Goal: Task Accomplishment & Management: Manage account settings

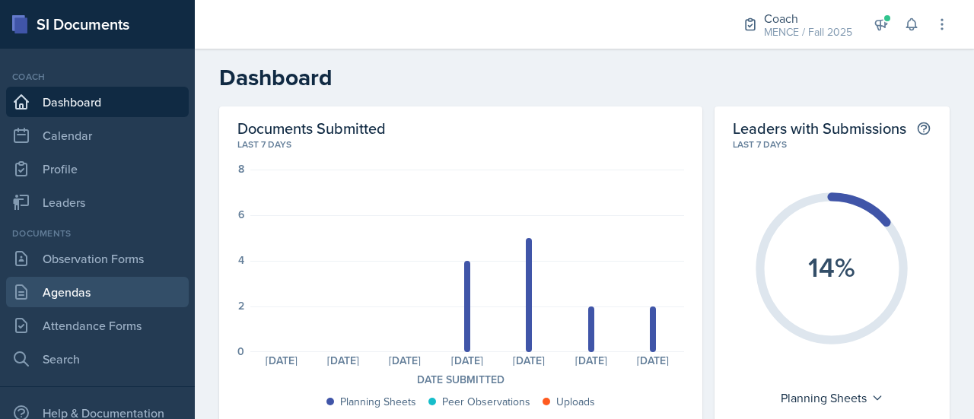
click at [94, 291] on link "Agendas" at bounding box center [97, 292] width 183 height 30
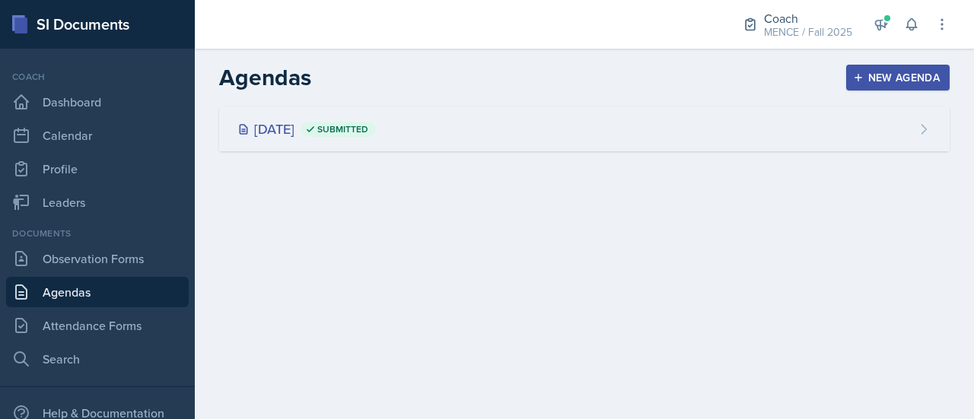
click at [497, 124] on div "[DATE] Submitted" at bounding box center [584, 128] width 730 height 45
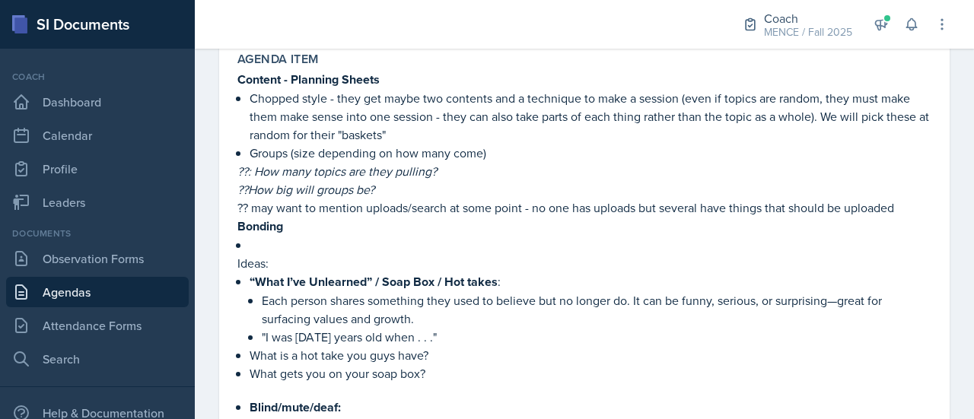
scroll to position [151, 0]
click at [935, 144] on div "[DATE] Submitted MENCE Fall 2025 Edit Delete View Comments Comments Send Share …" at bounding box center [584, 303] width 730 height 662
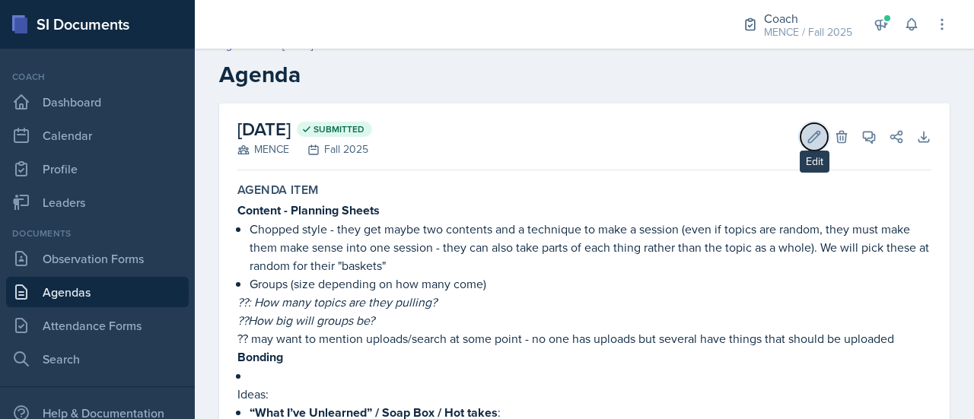
click at [808, 141] on icon at bounding box center [813, 136] width 15 height 15
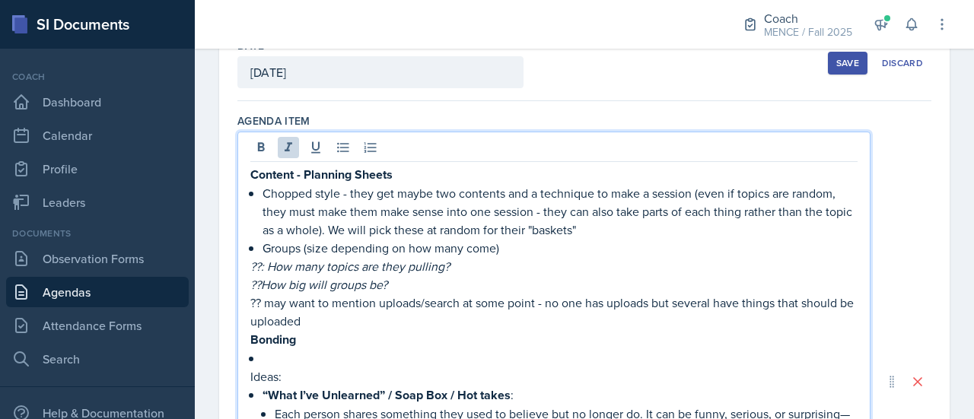
scroll to position [123, 0]
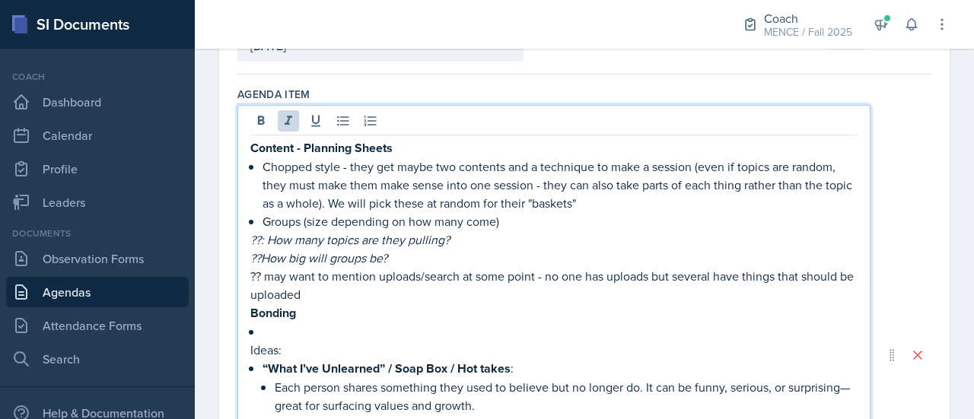
drag, startPoint x: 399, startPoint y: 256, endPoint x: 388, endPoint y: 256, distance: 10.7
click at [388, 256] on p "??How big will groups be?" at bounding box center [553, 258] width 607 height 18
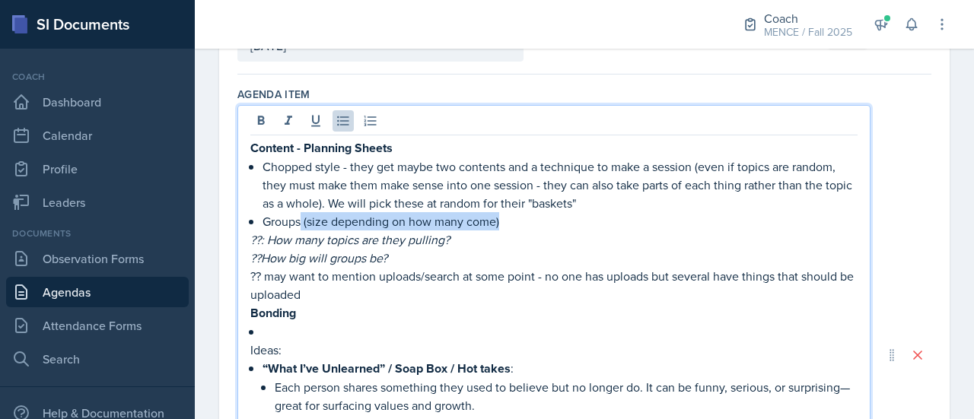
drag, startPoint x: 512, startPoint y: 223, endPoint x: 303, endPoint y: 226, distance: 209.2
click at [303, 226] on p "Groups (size depending on how many come)" at bounding box center [559, 221] width 595 height 18
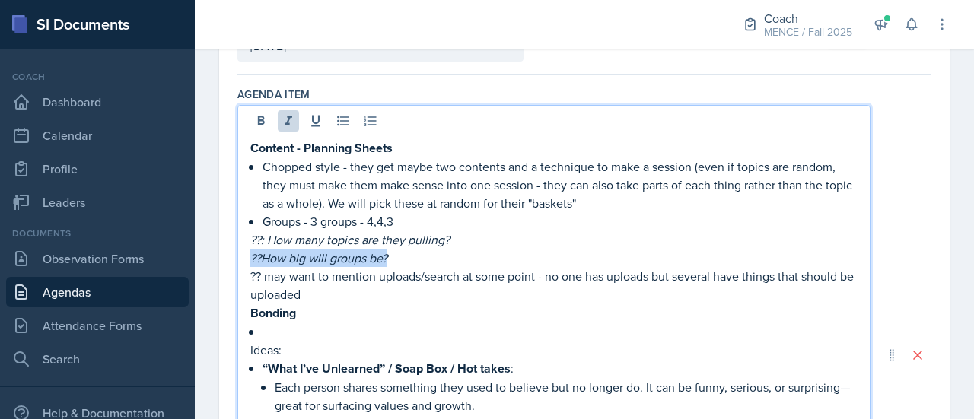
drag, startPoint x: 426, startPoint y: 259, endPoint x: 251, endPoint y: 257, distance: 174.9
click at [251, 257] on p "??How big will groups be?" at bounding box center [553, 258] width 607 height 18
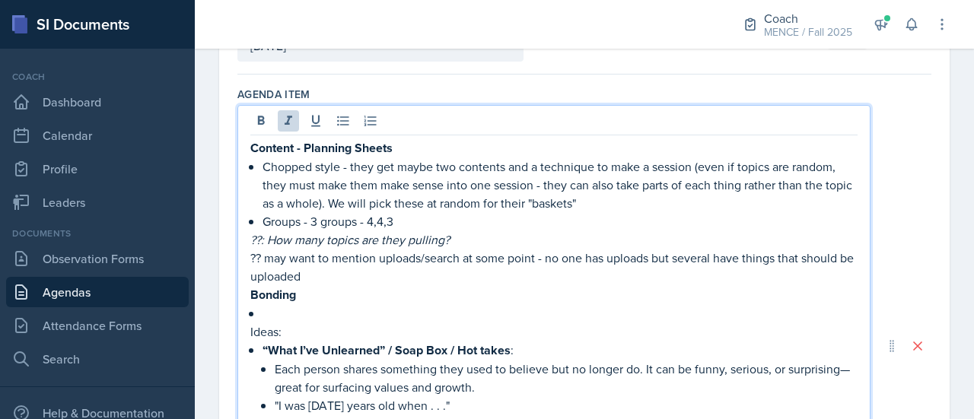
click at [451, 221] on p "Groups - 3 groups - 4,4,3" at bounding box center [559, 221] width 595 height 18
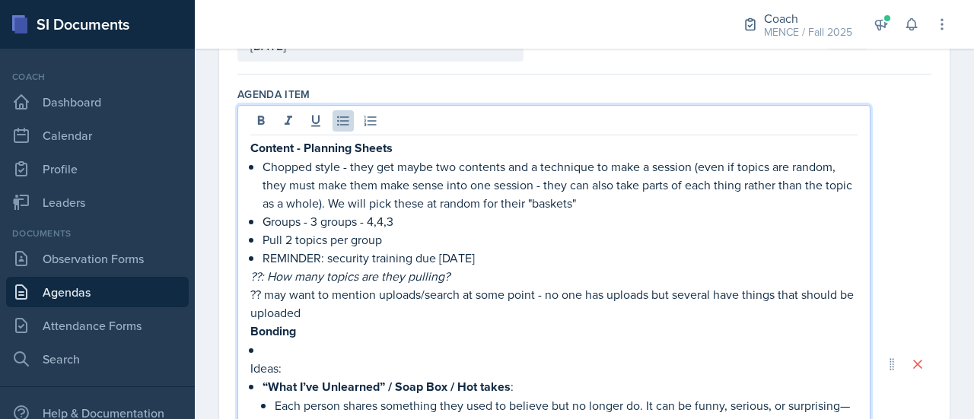
drag, startPoint x: 511, startPoint y: 259, endPoint x: 243, endPoint y: 263, distance: 268.5
click at [243, 263] on div "Content - Planning Sheets Chopped style - they get maybe two contents and a tec…" at bounding box center [553, 364] width 633 height 518
click at [259, 118] on icon at bounding box center [260, 120] width 15 height 15
click at [562, 273] on p "??: How many topics are they pulling?" at bounding box center [553, 277] width 607 height 18
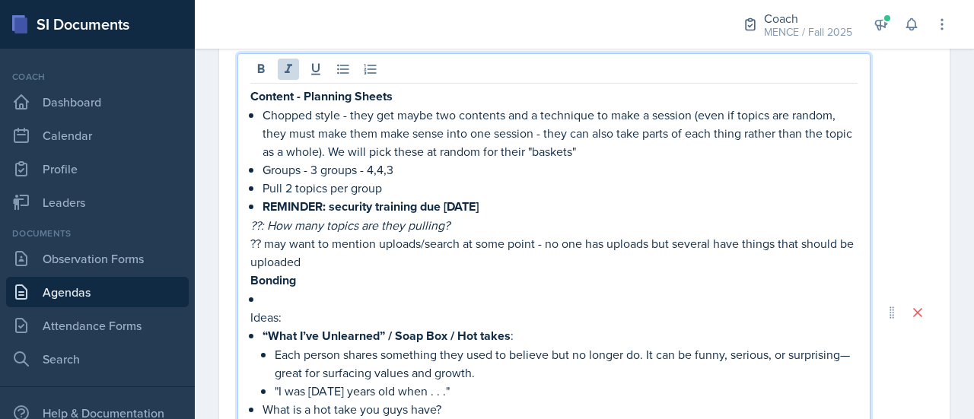
scroll to position [178, 0]
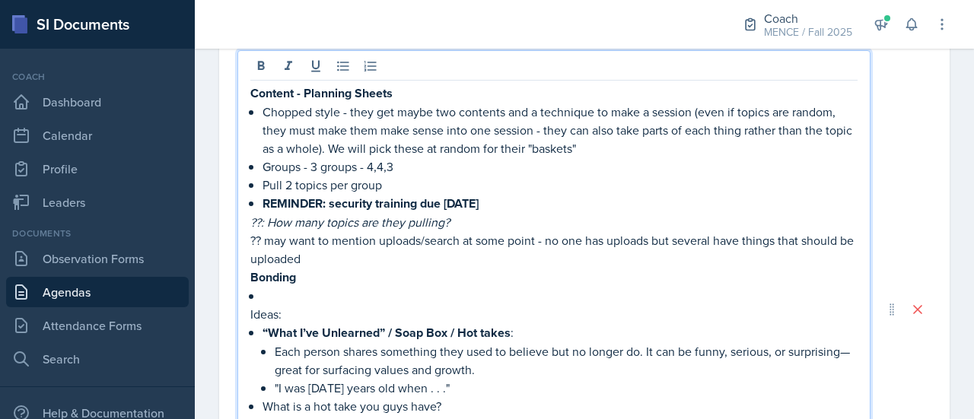
drag, startPoint x: 484, startPoint y: 211, endPoint x: 238, endPoint y: 230, distance: 246.4
click at [238, 230] on div "Content - Planning Sheets Chopped style - they get maybe two contents and a tec…" at bounding box center [553, 309] width 633 height 519
click at [467, 219] on p "??: How many topics are they pulling?" at bounding box center [553, 222] width 607 height 18
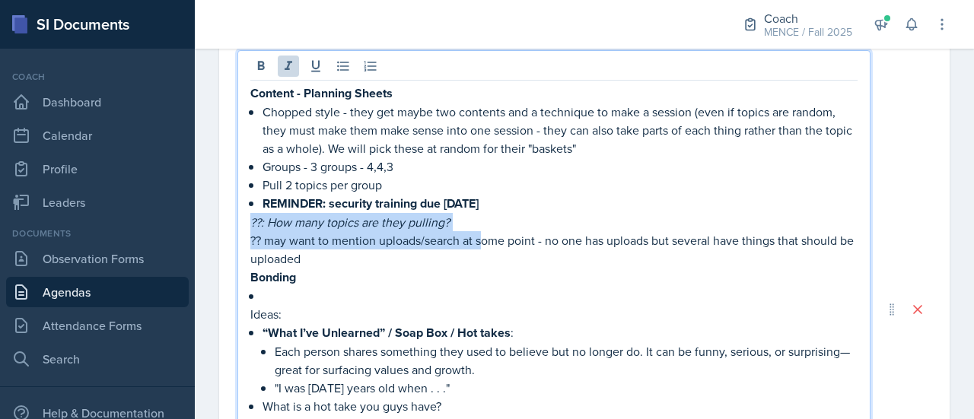
drag, startPoint x: 485, startPoint y: 229, endPoint x: 243, endPoint y: 222, distance: 242.7
click at [243, 222] on div "Content - Planning Sheets Chopped style - they get maybe two contents and a tec…" at bounding box center [553, 309] width 633 height 519
click at [496, 223] on p "??: How many topics are they pulling?" at bounding box center [553, 222] width 607 height 18
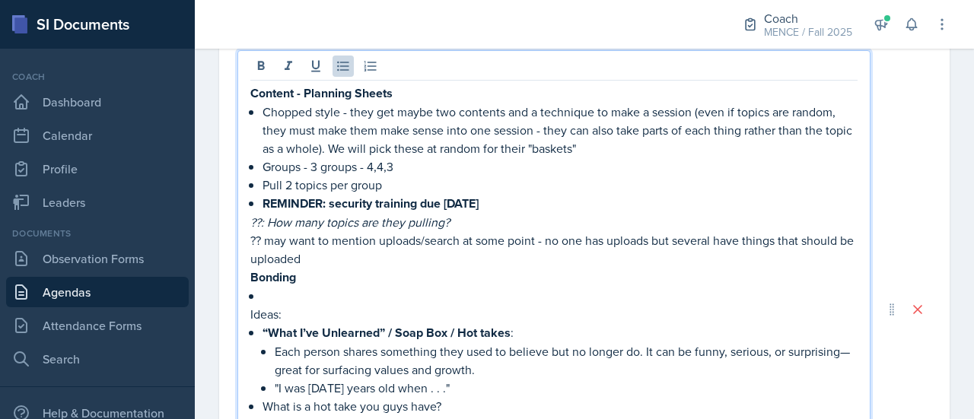
click at [424, 179] on p "Pull 2 topics per group" at bounding box center [559, 185] width 595 height 18
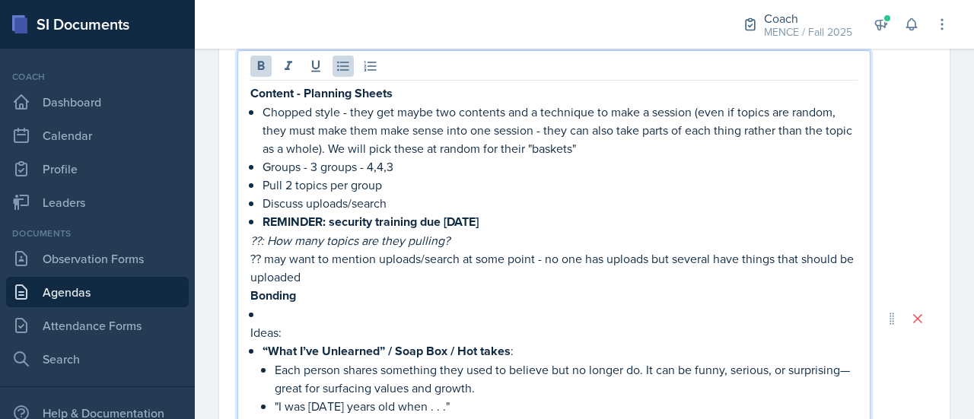
click at [532, 221] on p "REMINDER: security training due [DATE]" at bounding box center [559, 221] width 595 height 19
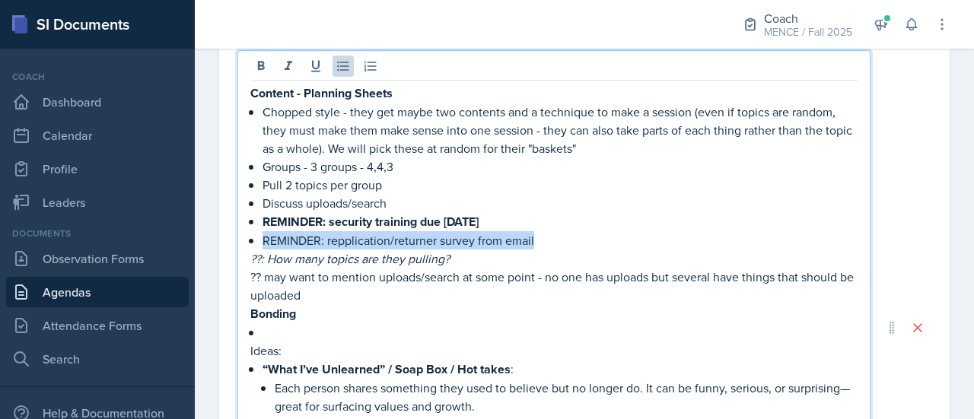
drag, startPoint x: 548, startPoint y: 243, endPoint x: 227, endPoint y: 236, distance: 321.0
click at [227, 236] on div "Date [DATE] [DATE] 31 1 2 3 4 5 6 7 8 9 10 11 12 13 14 15 16 17 18 19 20 21 22 …" at bounding box center [584, 367] width 730 height 846
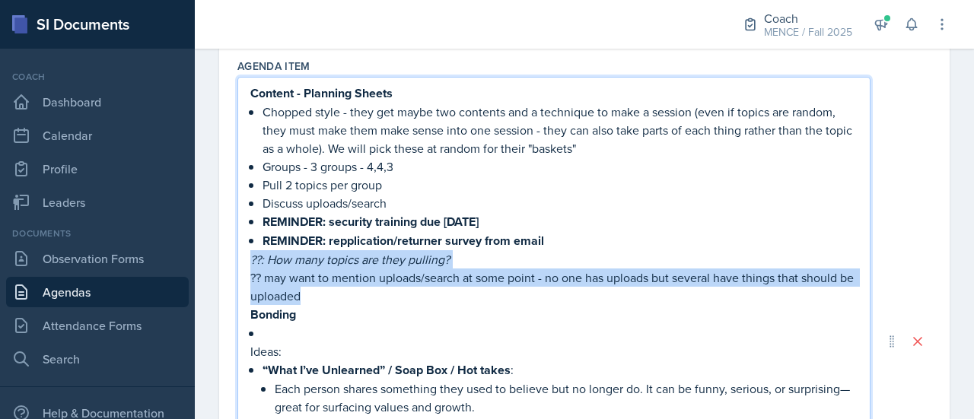
drag, startPoint x: 333, startPoint y: 294, endPoint x: 245, endPoint y: 264, distance: 93.3
click at [245, 264] on div "Content - Planning Sheets Chopped style - they get maybe two contents and a tec…" at bounding box center [553, 341] width 633 height 529
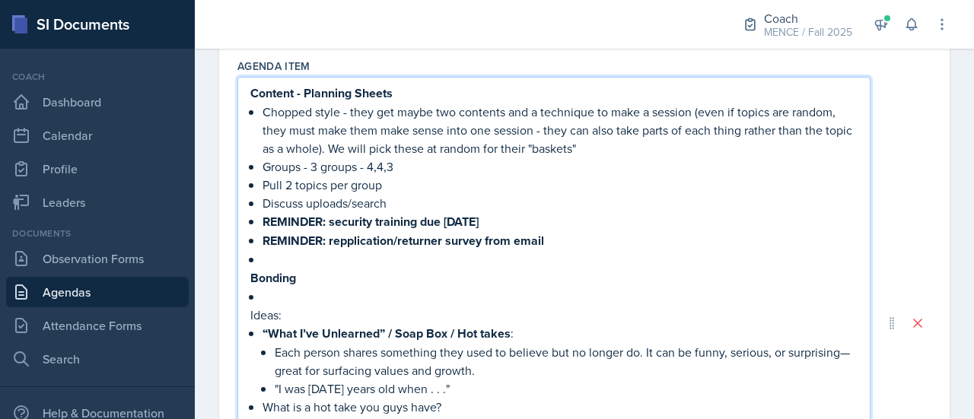
scroll to position [117, 0]
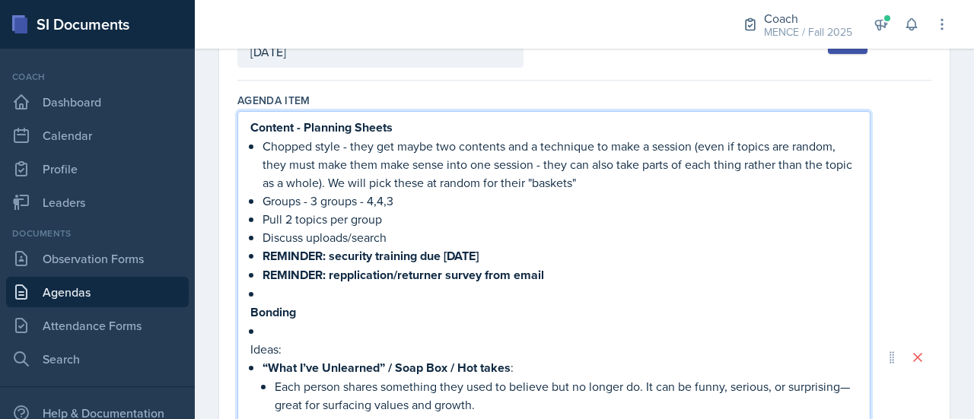
click at [347, 268] on strong "REMINDER: repplication/returner survey from email" at bounding box center [402, 274] width 281 height 17
click at [468, 300] on p at bounding box center [559, 293] width 595 height 18
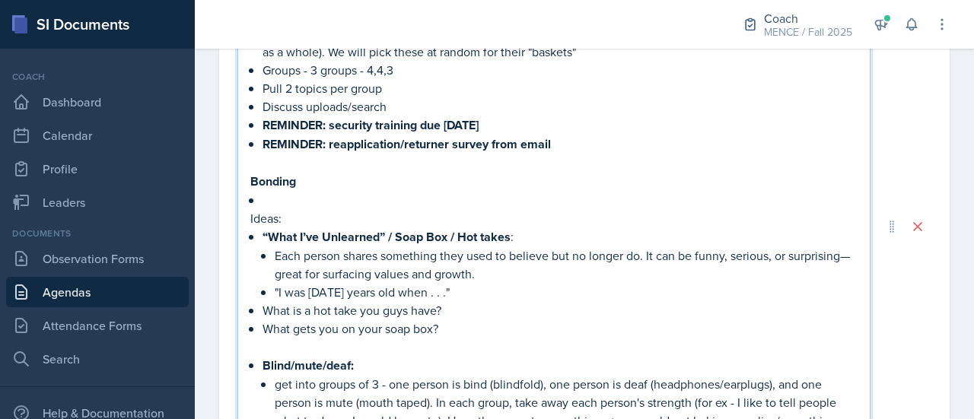
scroll to position [348, 0]
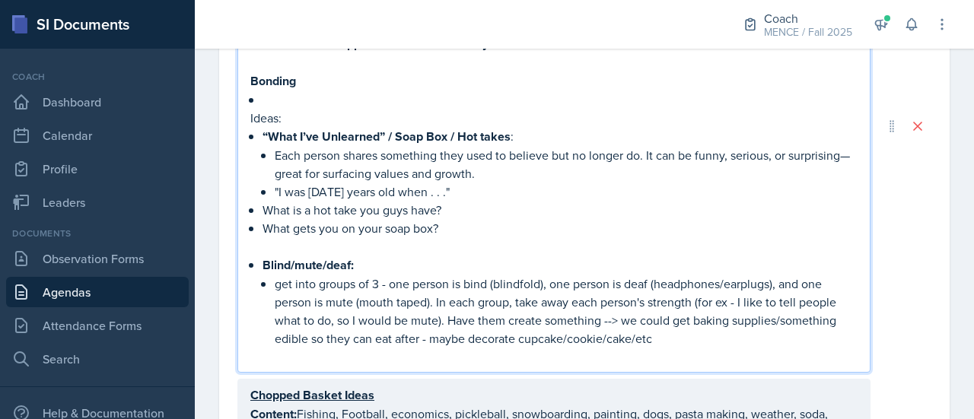
click at [378, 265] on p "Blind/mute/deaf:" at bounding box center [559, 265] width 595 height 19
click at [430, 249] on p at bounding box center [553, 246] width 607 height 18
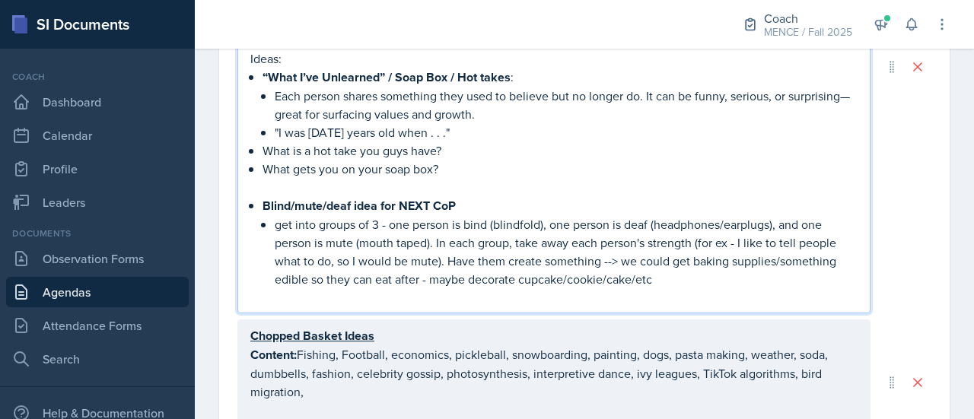
scroll to position [421, 0]
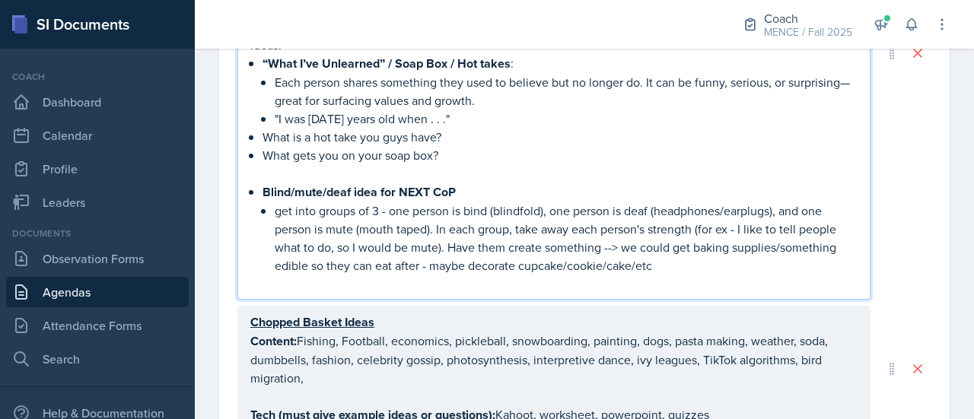
click at [443, 287] on p at bounding box center [553, 284] width 607 height 18
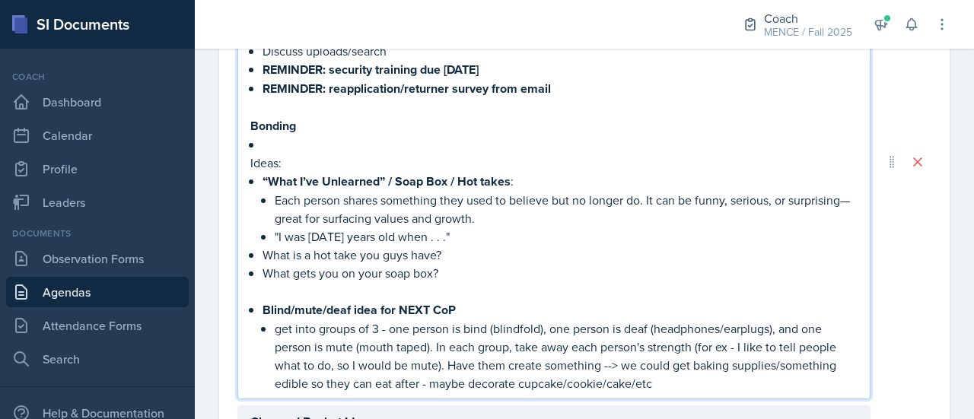
scroll to position [288, 0]
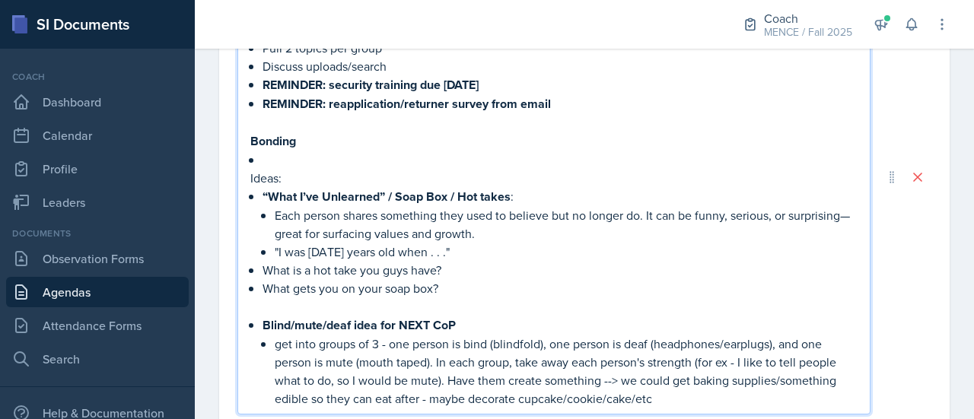
click at [418, 305] on p at bounding box center [553, 306] width 607 height 18
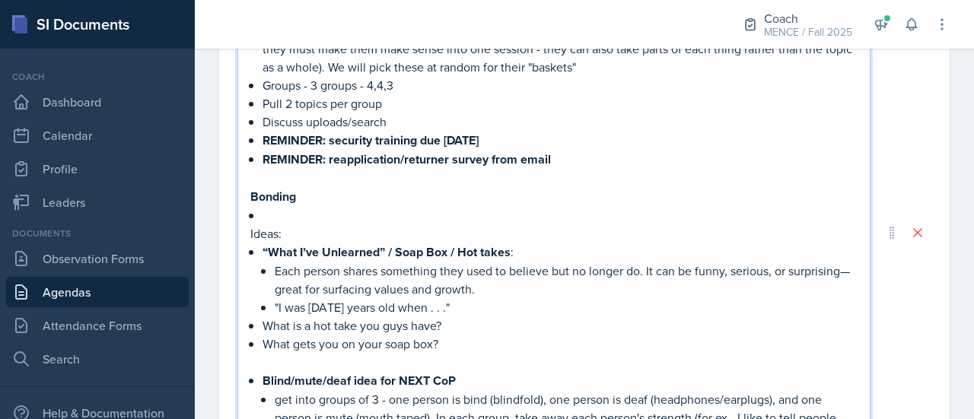
scroll to position [0, 0]
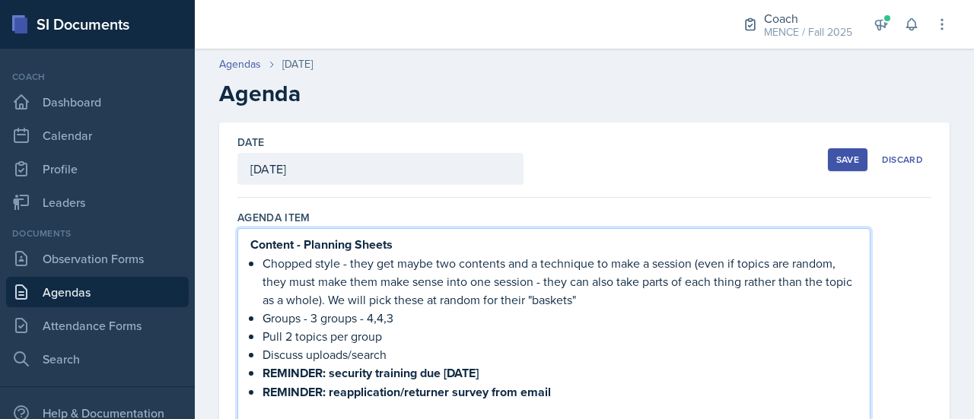
click at [253, 241] on strong "Content - Planning Sheets" at bounding box center [321, 244] width 142 height 17
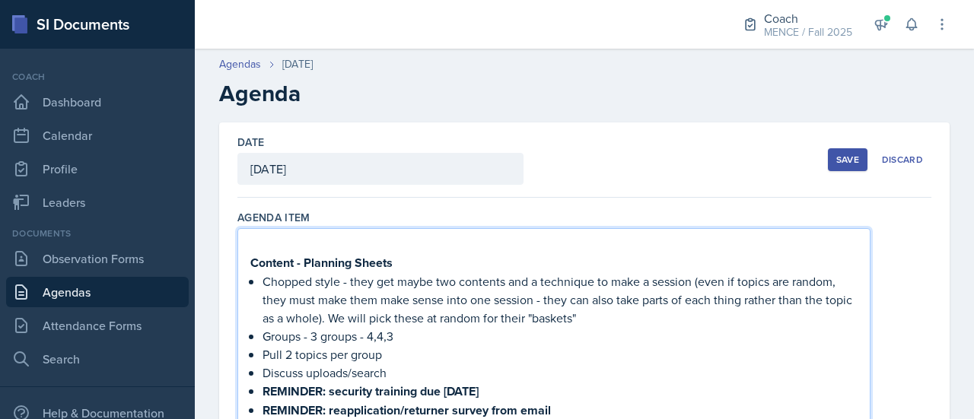
click at [253, 241] on p at bounding box center [553, 244] width 607 height 18
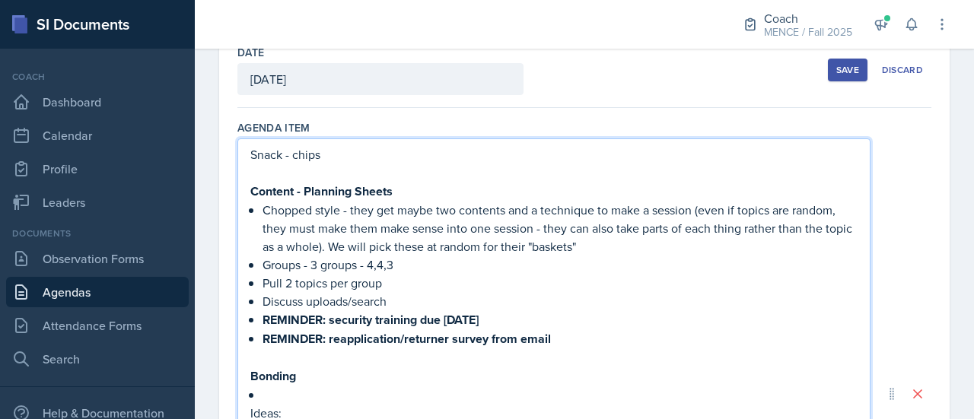
scroll to position [88, 0]
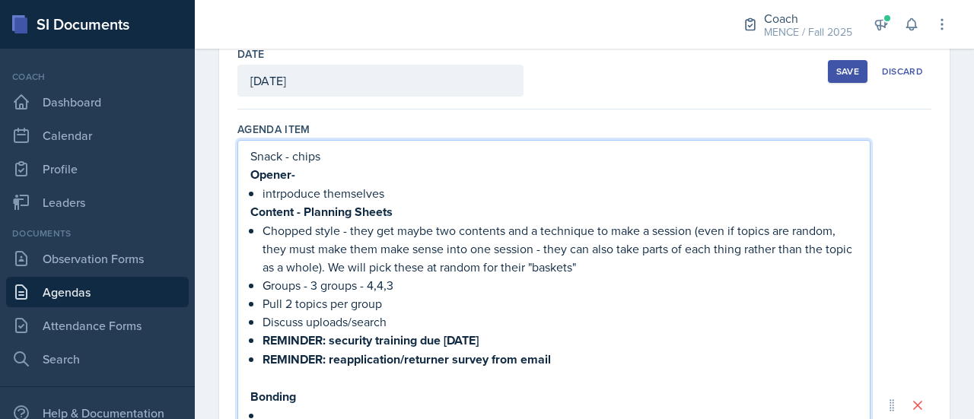
click at [286, 193] on p "intrpoduce themselves" at bounding box center [559, 193] width 595 height 18
click at [412, 189] on p "introduce themselves" at bounding box center [559, 193] width 595 height 18
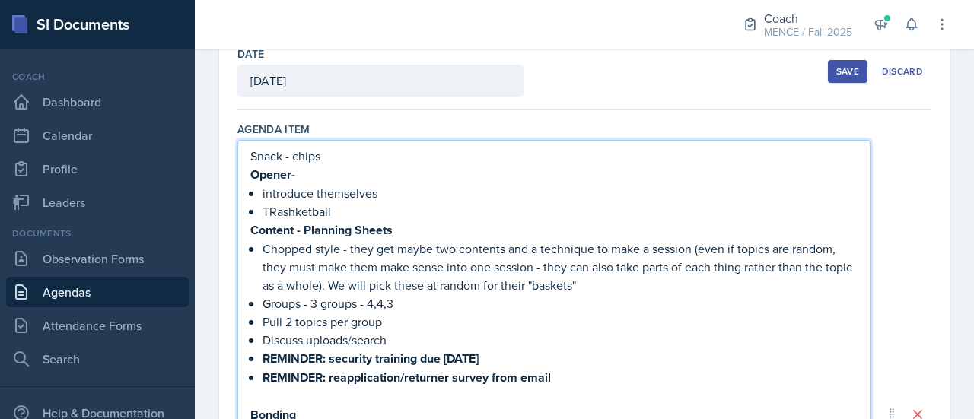
click at [278, 211] on p "TRashketball" at bounding box center [559, 211] width 595 height 18
click at [349, 212] on p "Trashketball" at bounding box center [559, 211] width 595 height 18
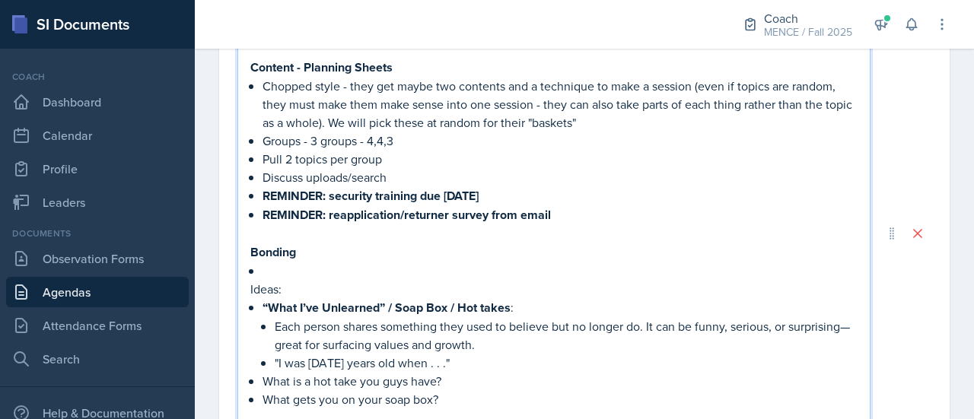
scroll to position [288, 0]
click at [293, 267] on p at bounding box center [559, 270] width 595 height 18
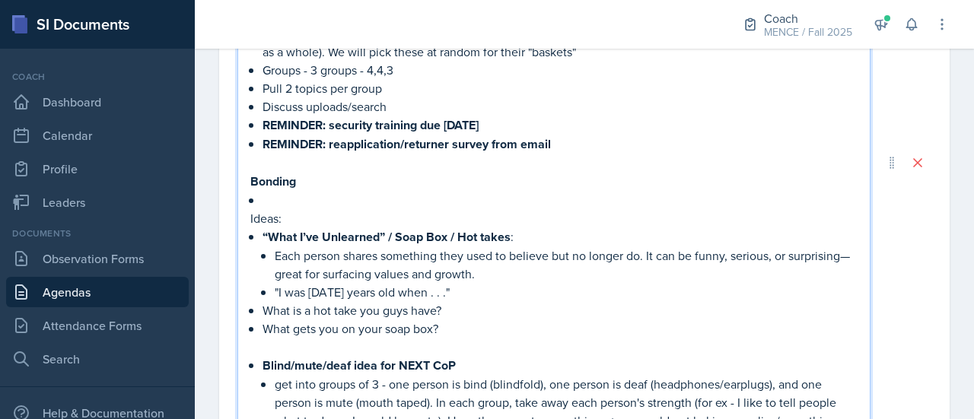
click at [320, 214] on p "Ideas:" at bounding box center [553, 218] width 607 height 18
click at [294, 199] on p at bounding box center [559, 200] width 595 height 18
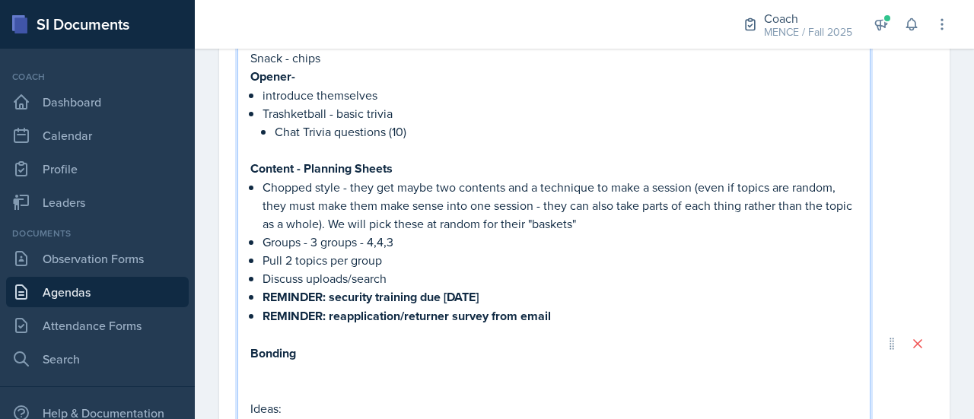
scroll to position [192, 0]
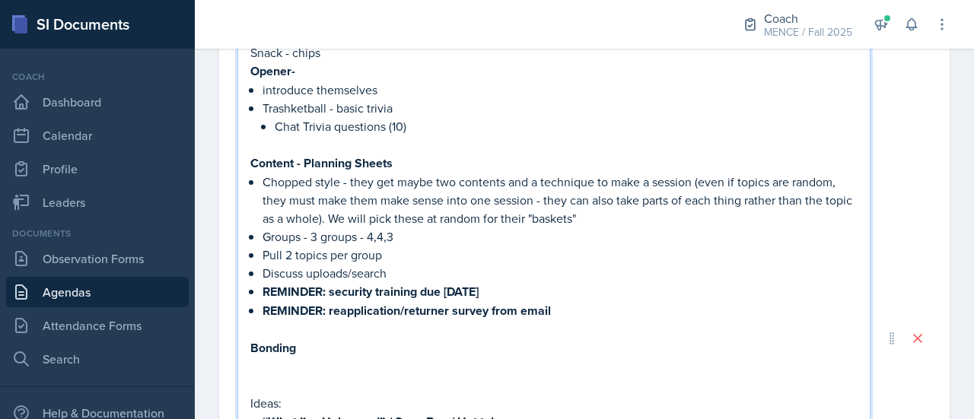
click at [408, 272] on p "Discuss uploads/search" at bounding box center [559, 273] width 595 height 18
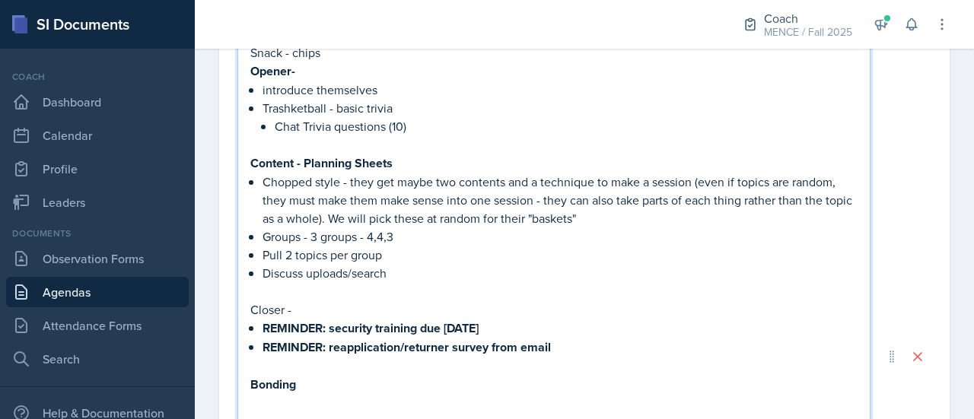
drag, startPoint x: 318, startPoint y: 300, endPoint x: 239, endPoint y: 303, distance: 79.2
click at [239, 303] on div "Snack - chips Opener- introduce themselves Trashketball - basic trivia Chat Tri…" at bounding box center [553, 357] width 633 height 640
click at [356, 329] on strong "REMINDER: security training due [DATE]" at bounding box center [370, 328] width 216 height 17
click at [339, 302] on p "Closer -" at bounding box center [553, 309] width 607 height 19
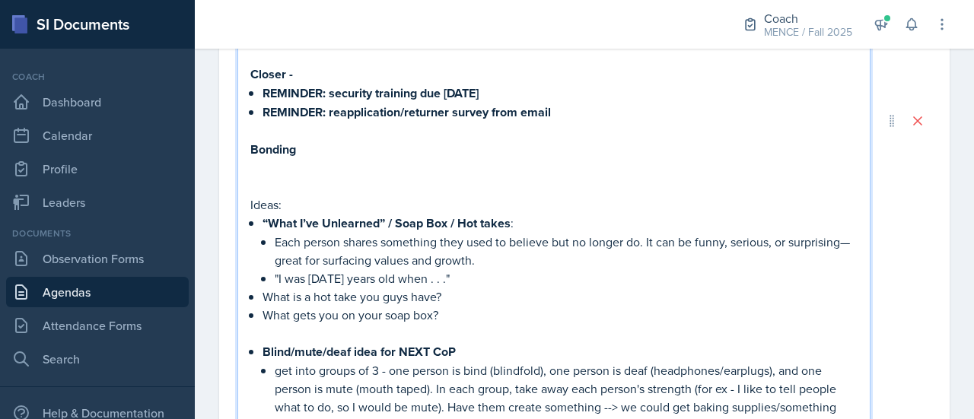
click at [249, 150] on div "Snack - chips Opener- introduce themselves Trashketball - basic trivia Chat Tri…" at bounding box center [553, 121] width 633 height 640
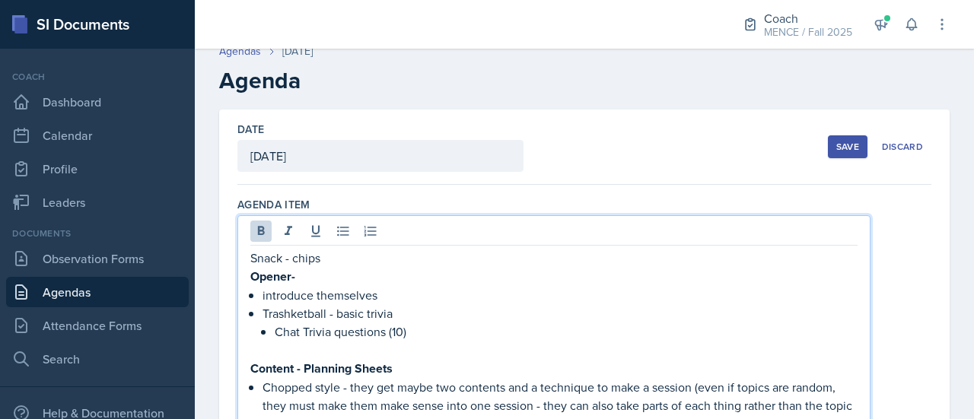
scroll to position [11, 0]
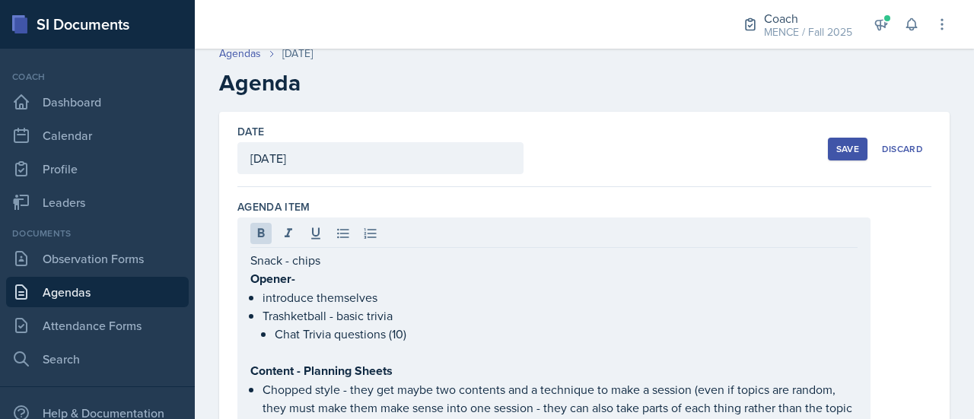
click at [838, 144] on div "Save" at bounding box center [847, 149] width 23 height 12
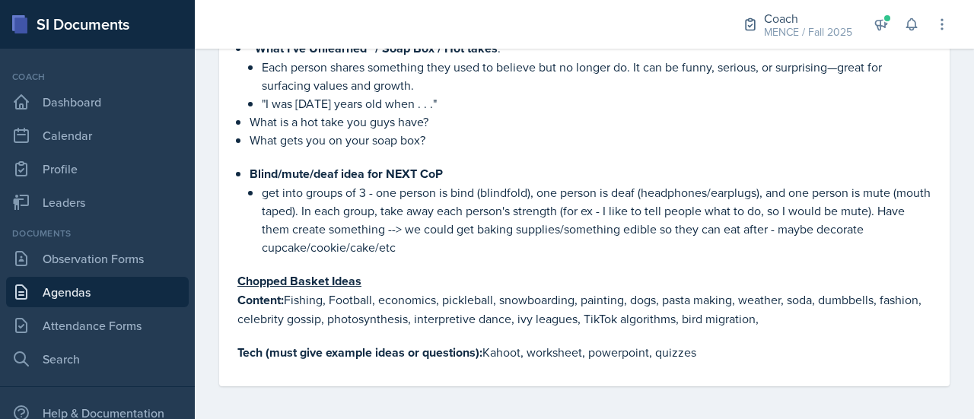
scroll to position [0, 0]
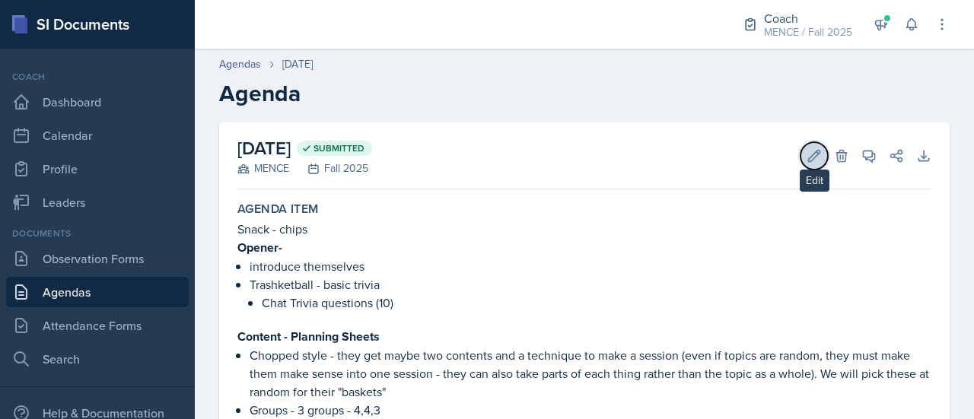
click at [808, 158] on icon at bounding box center [813, 155] width 15 height 15
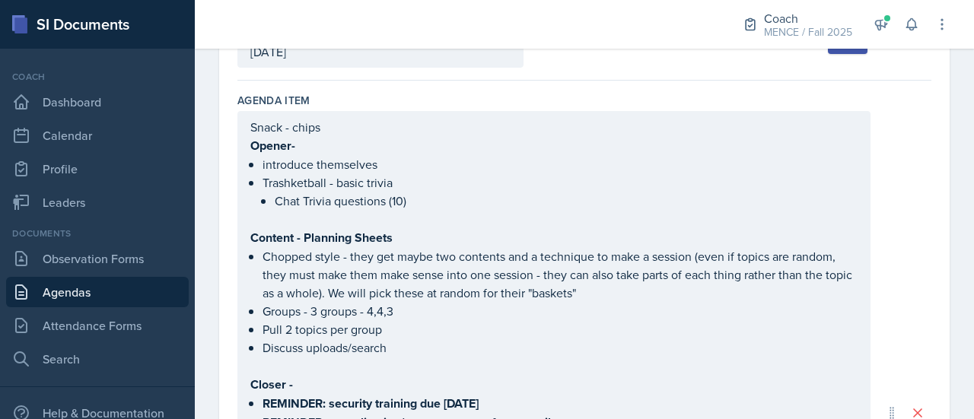
scroll to position [143, 0]
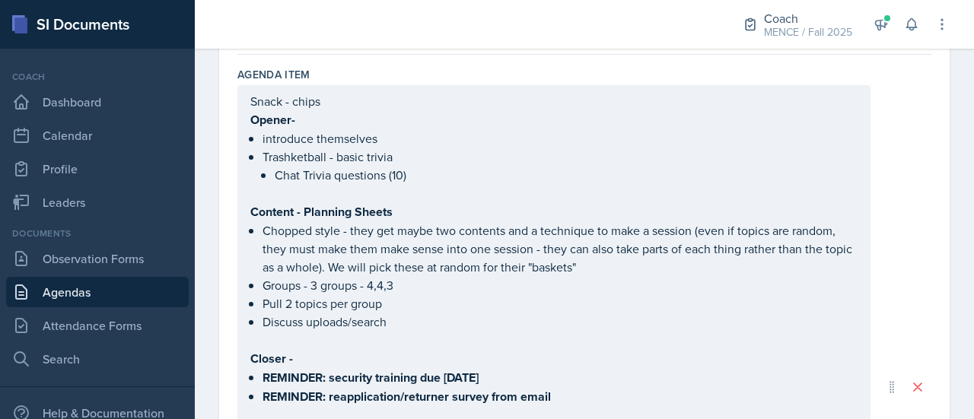
click at [358, 202] on p at bounding box center [566, 193] width 583 height 18
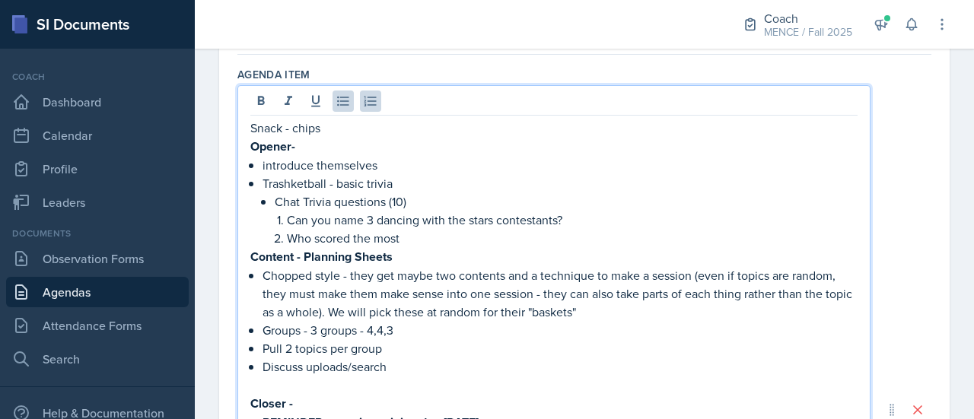
click at [358, 211] on p "Can you name 3 dancing with the stars contestants?" at bounding box center [572, 220] width 570 height 18
click at [414, 236] on p "Who scored the most" at bounding box center [572, 238] width 570 height 18
drag, startPoint x: 545, startPoint y: 240, endPoint x: 314, endPoint y: 242, distance: 230.5
click at [314, 242] on p "Who scored the most fantasy football points last year?" at bounding box center [572, 238] width 570 height 18
drag, startPoint x: 534, startPoint y: 241, endPoint x: 469, endPoint y: 240, distance: 65.4
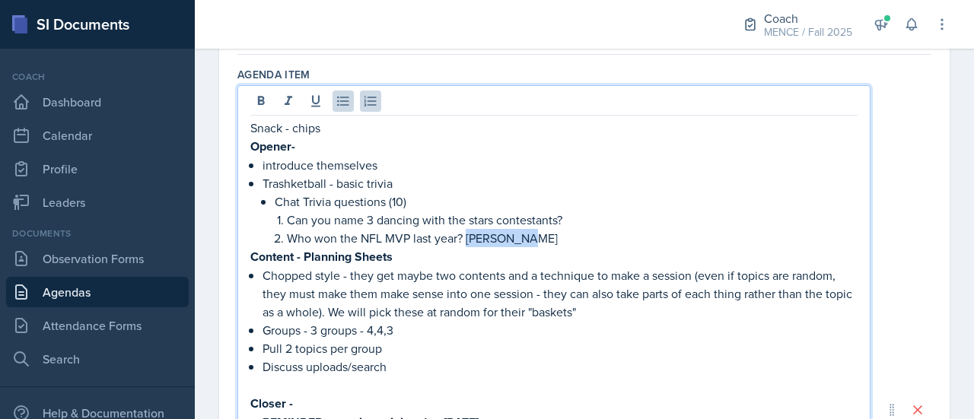
click at [469, 240] on p "Who won the NFL MVP last year? [PERSON_NAME]" at bounding box center [572, 238] width 570 height 18
click at [584, 250] on p "Content - Planning Sheets" at bounding box center [553, 257] width 607 height 19
click at [614, 217] on p "Can you name 3 dancing with the stars contestants?" at bounding box center [572, 220] width 570 height 18
click at [537, 243] on p "Who won the NFL MVP last year? [PERSON_NAME]" at bounding box center [572, 238] width 570 height 19
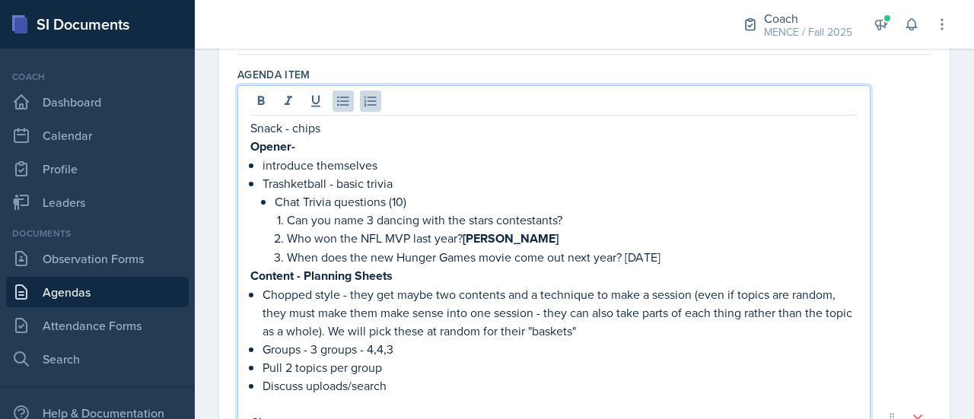
drag, startPoint x: 749, startPoint y: 256, endPoint x: 629, endPoint y: 253, distance: 120.2
click at [629, 253] on p "When does the new Hunger Games movie come out next year? [DATE]" at bounding box center [572, 257] width 570 height 18
click at [783, 263] on p "When does the new Hunger Games movie come out next year? [DATE]" at bounding box center [572, 257] width 570 height 19
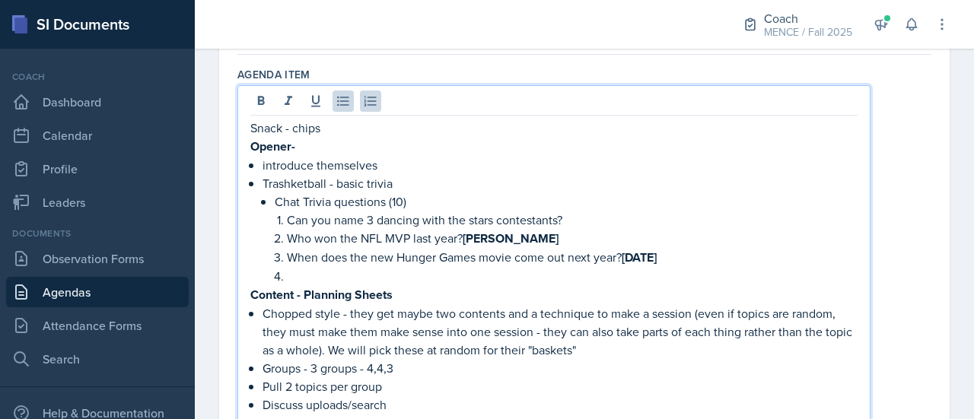
click at [373, 229] on p "Who won the NFL MVP last year? [PERSON_NAME]" at bounding box center [572, 238] width 570 height 19
click at [374, 218] on p "Can you name 3 dancing with the stars contestants?" at bounding box center [572, 220] width 570 height 18
click at [557, 220] on p "Can you name 1 dancing with the stars contestants?" at bounding box center [572, 220] width 570 height 18
click at [557, 220] on p "Can you name 1 dancing with the stars contestant?" at bounding box center [572, 220] width 570 height 18
click at [643, 273] on p at bounding box center [572, 276] width 570 height 18
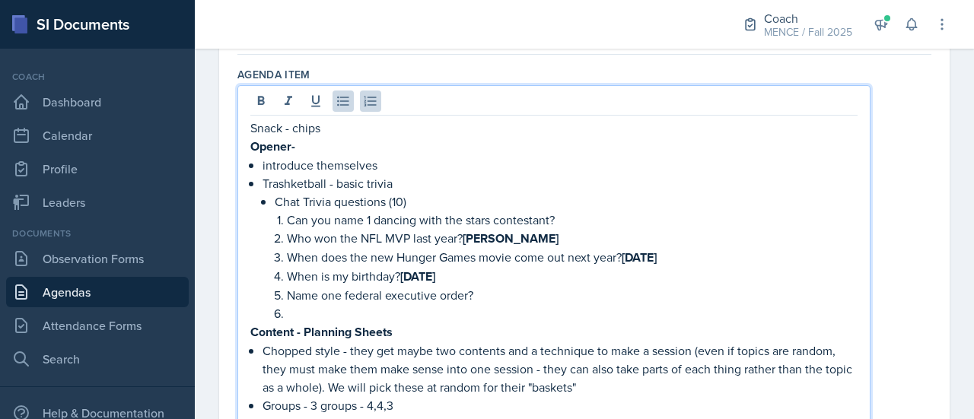
click at [565, 300] on p "Name one federal executive order?" at bounding box center [572, 295] width 570 height 18
click at [461, 315] on p at bounding box center [572, 313] width 570 height 18
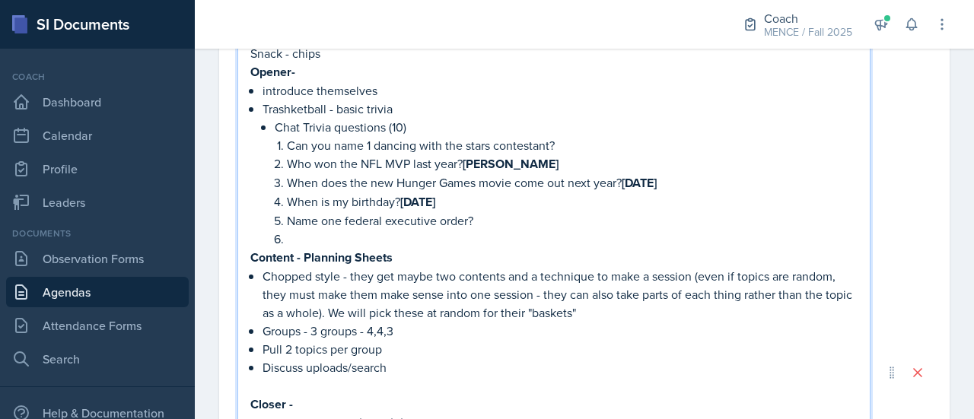
scroll to position [222, 0]
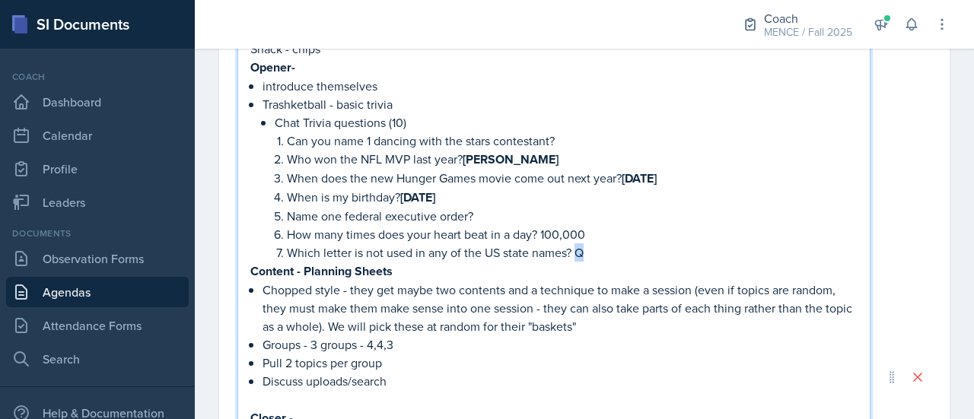
drag, startPoint x: 586, startPoint y: 254, endPoint x: 577, endPoint y: 255, distance: 9.9
click at [577, 255] on p "Which letter is not used in any of the US state names? Q" at bounding box center [572, 252] width 570 height 18
drag, startPoint x: 591, startPoint y: 233, endPoint x: 541, endPoint y: 230, distance: 50.2
click at [541, 230] on p "How many times does your heart beat in a day? 100,000" at bounding box center [572, 234] width 570 height 18
click at [639, 256] on p "Which letter is not used in any of the US state names? Q" at bounding box center [572, 253] width 570 height 19
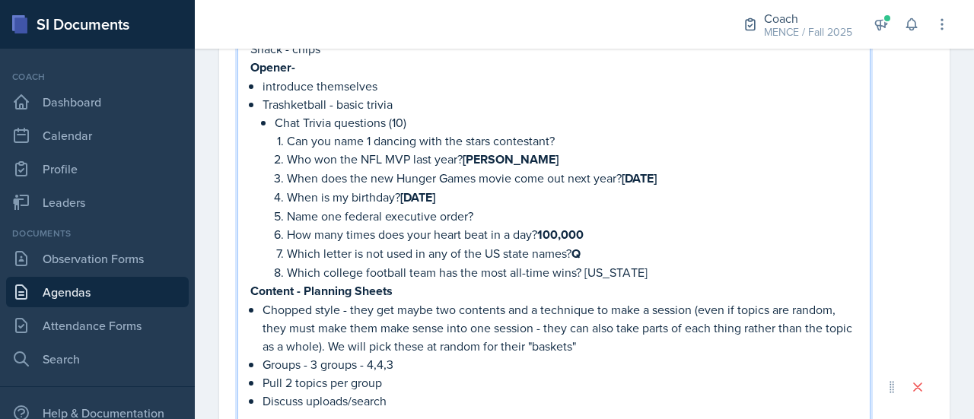
click at [625, 267] on p "Which college football team has the most all-time wins? [US_STATE]" at bounding box center [572, 272] width 570 height 18
click at [657, 273] on p "Which college football team has the most all-time wins? [US_STATE]" at bounding box center [572, 272] width 570 height 19
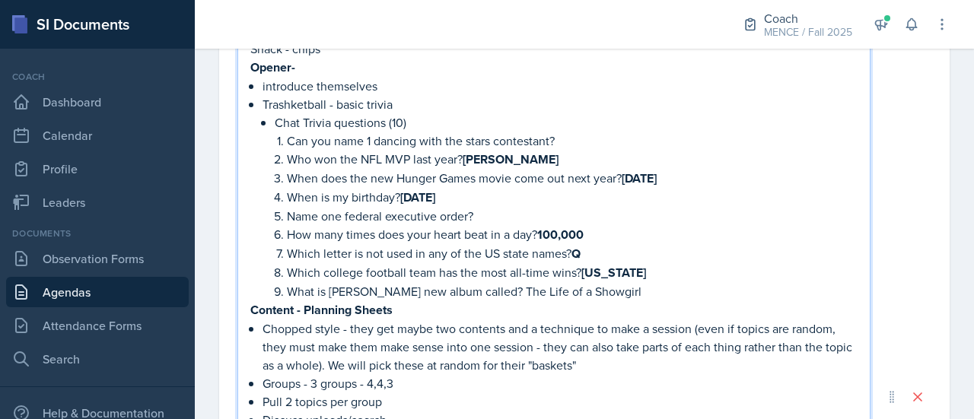
drag, startPoint x: 639, startPoint y: 291, endPoint x: 507, endPoint y: 293, distance: 132.4
click at [507, 293] on p "What is [PERSON_NAME] new album called? The Life of a Showgirl" at bounding box center [572, 291] width 570 height 18
click at [643, 300] on p "Content - Planning Sheets" at bounding box center [553, 309] width 607 height 19
click at [505, 290] on p "What is [PERSON_NAME] new album called? he Life of a ShowgirlT" at bounding box center [572, 291] width 570 height 18
click at [639, 290] on p "What is [PERSON_NAME] new album called? The Life of a ShowgirlT" at bounding box center [572, 291] width 570 height 18
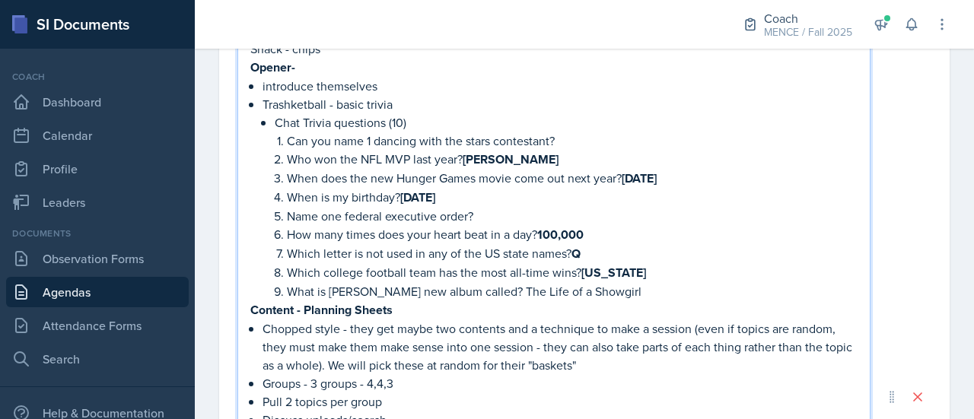
drag, startPoint x: 625, startPoint y: 287, endPoint x: 502, endPoint y: 285, distance: 123.2
click at [502, 285] on p "What is [PERSON_NAME] new album called? The Life of a Showgirl" at bounding box center [572, 291] width 570 height 18
click at [646, 292] on p "What is [PERSON_NAME] new album called? The Life of a Showgirl" at bounding box center [572, 291] width 570 height 19
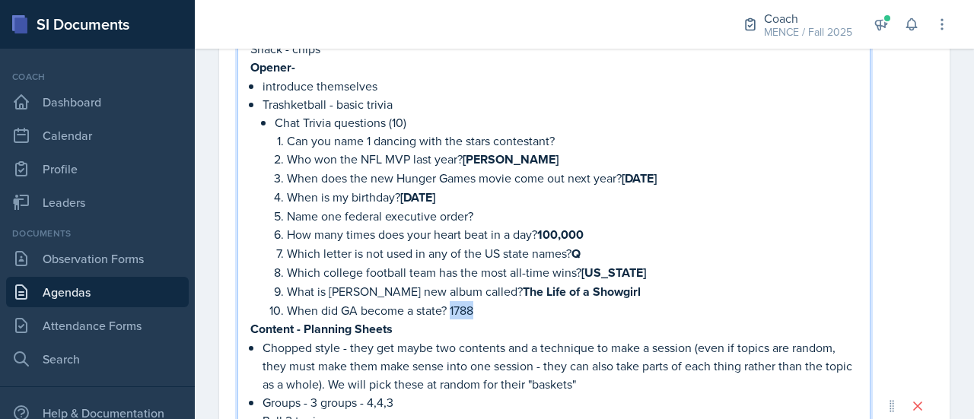
drag, startPoint x: 478, startPoint y: 311, endPoint x: 449, endPoint y: 311, distance: 28.9
click at [449, 311] on p "When did GA become a state? 1788" at bounding box center [572, 310] width 570 height 18
click at [514, 304] on p "When did GA become a state? 1788" at bounding box center [572, 310] width 570 height 19
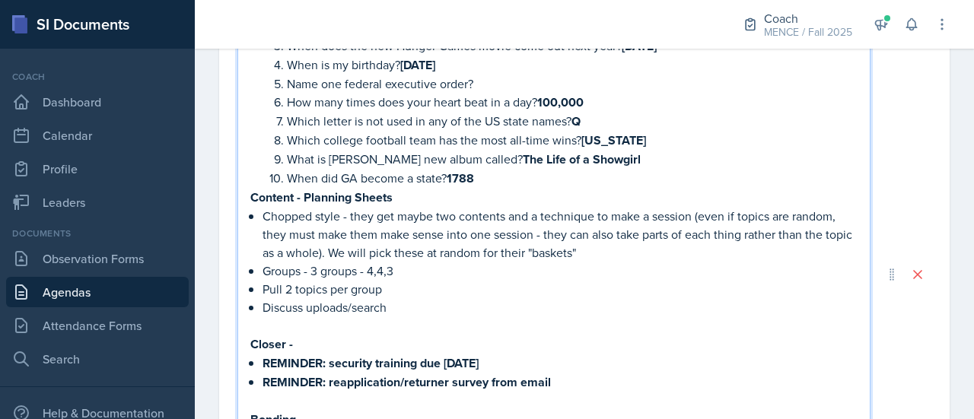
scroll to position [403, 0]
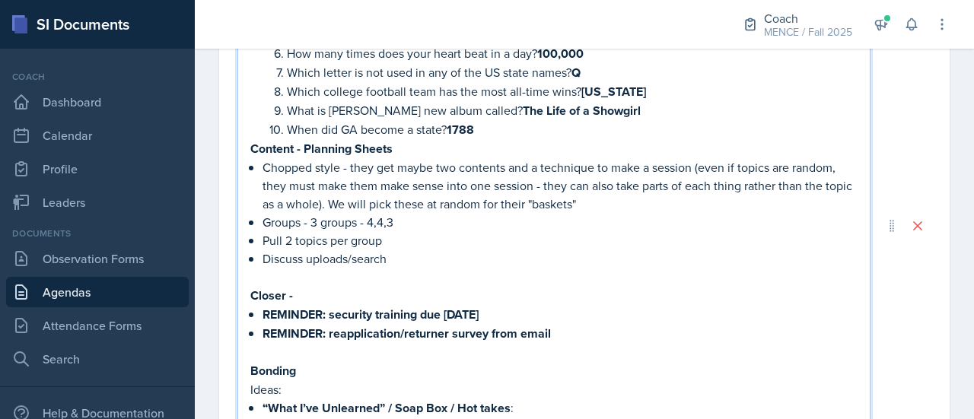
click at [250, 145] on strong "Content - Planning Sheets" at bounding box center [321, 148] width 142 height 17
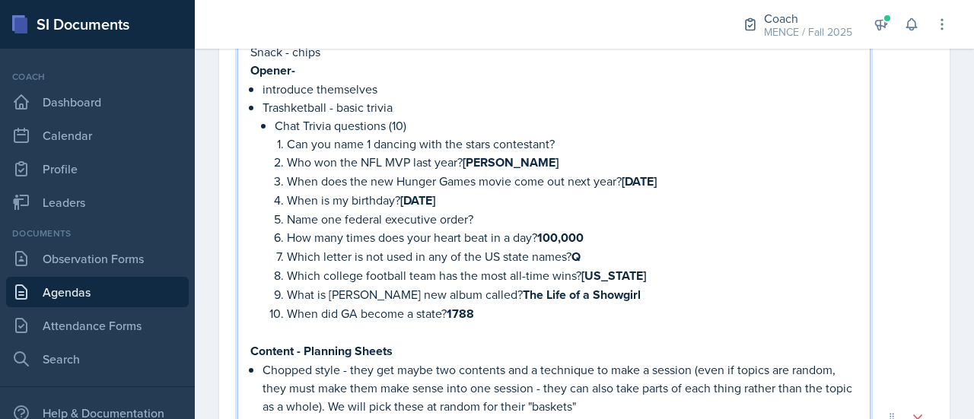
scroll to position [0, 0]
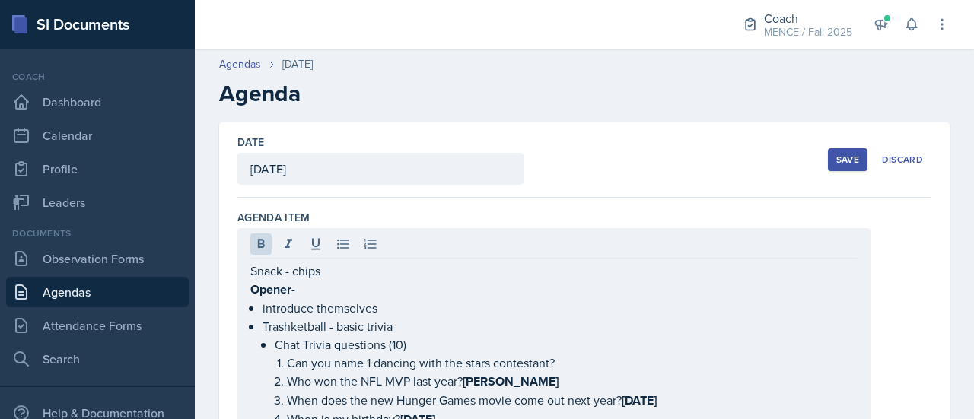
click at [837, 159] on div "Save" at bounding box center [847, 160] width 23 height 12
